Goal: Information Seeking & Learning: Learn about a topic

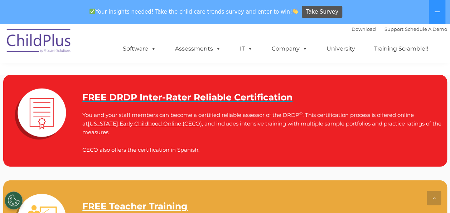
scroll to position [1000, 0]
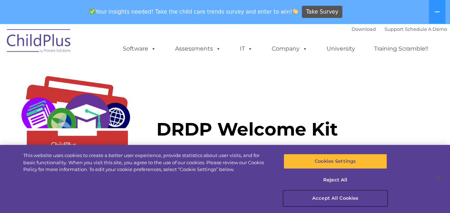
click at [338, 197] on button "Accept All Cookies" at bounding box center [336, 198] width 104 height 15
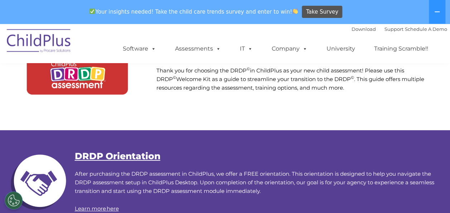
scroll to position [82, 0]
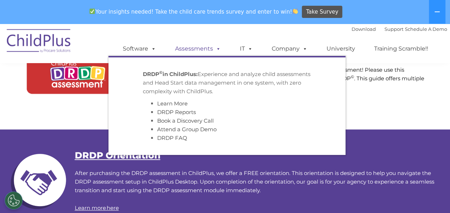
click at [210, 48] on link "Assessments" at bounding box center [198, 49] width 60 height 14
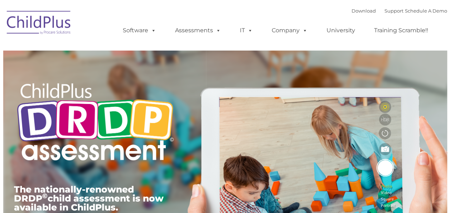
type input ""
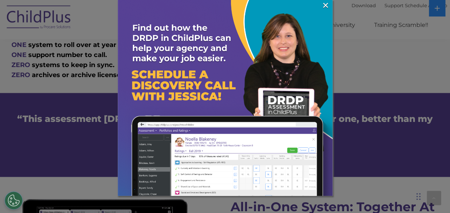
scroll to position [478, 0]
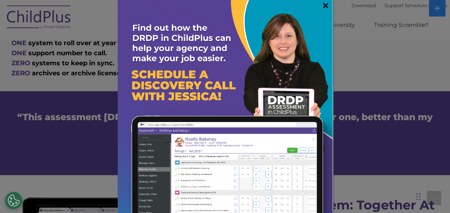
click at [322, 8] on link "×" at bounding box center [326, 5] width 8 height 7
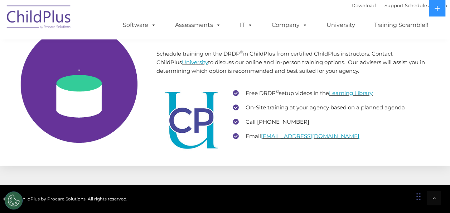
scroll to position [2359, 0]
